Goal: Navigation & Orientation: Find specific page/section

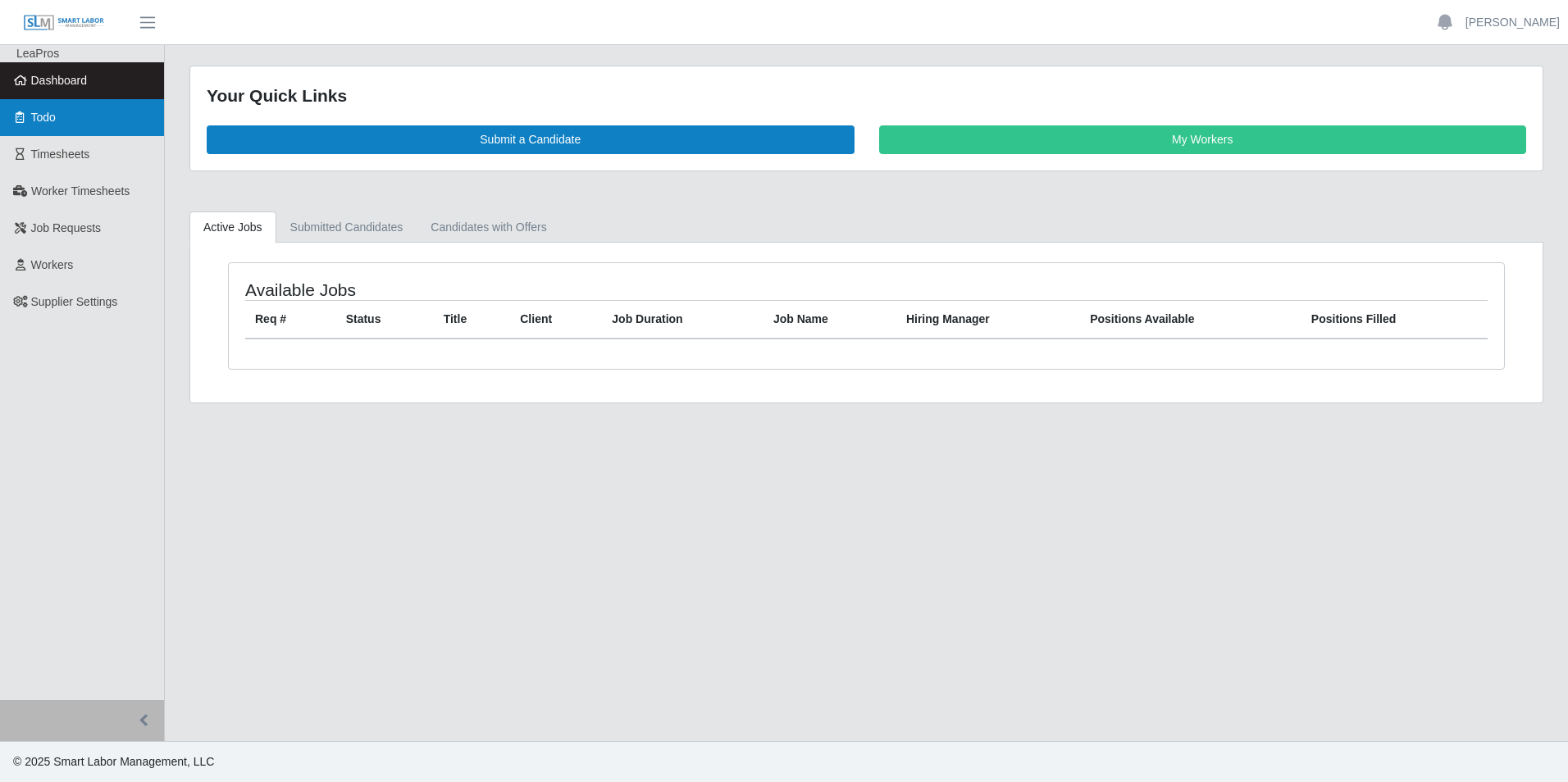
click at [64, 119] on link "Todo" at bounding box center [82, 118] width 164 height 37
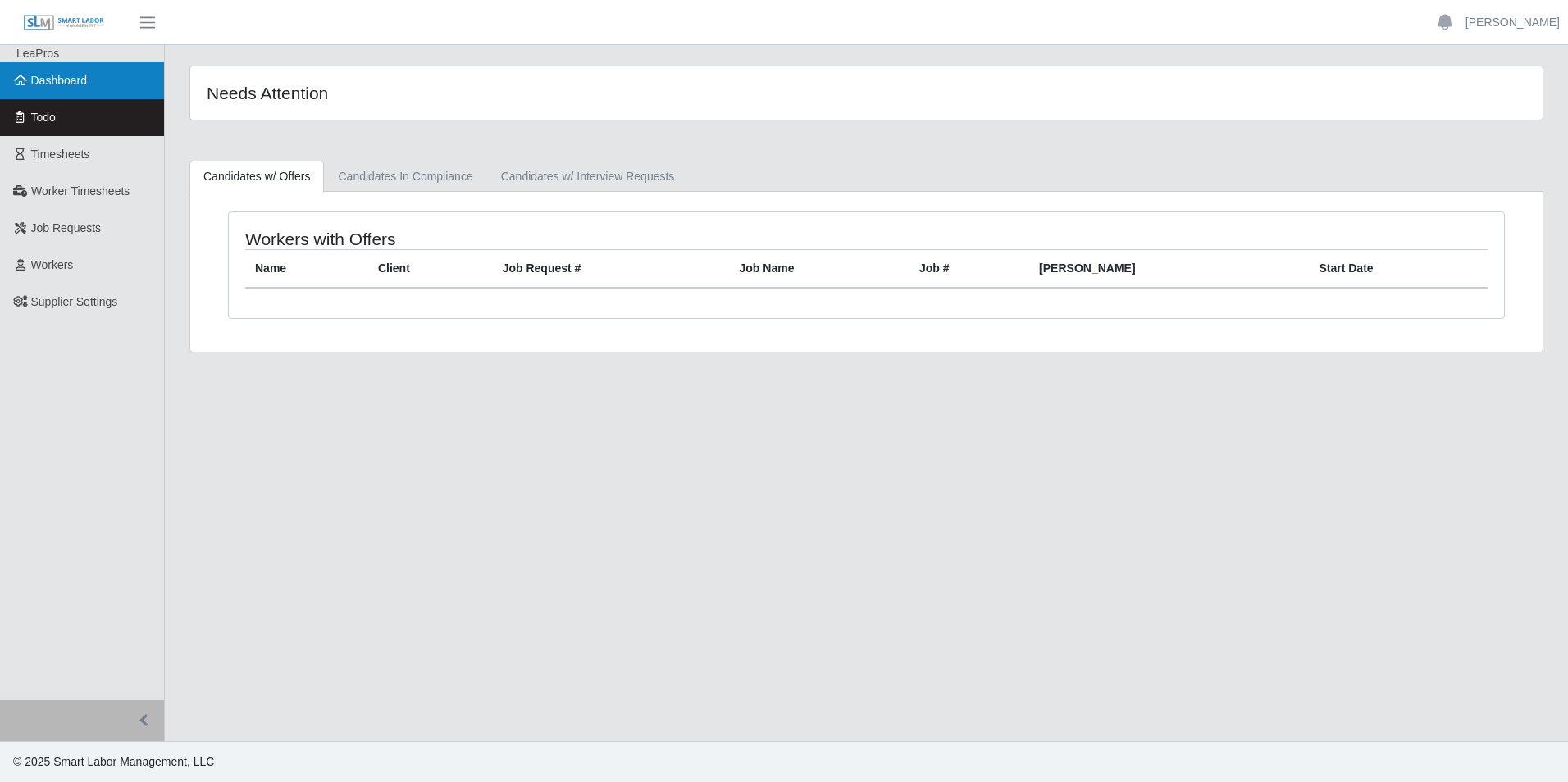
click at [77, 87] on span "Dashboard" at bounding box center [59, 80] width 57 height 13
